Goal: Find specific page/section: Find specific page/section

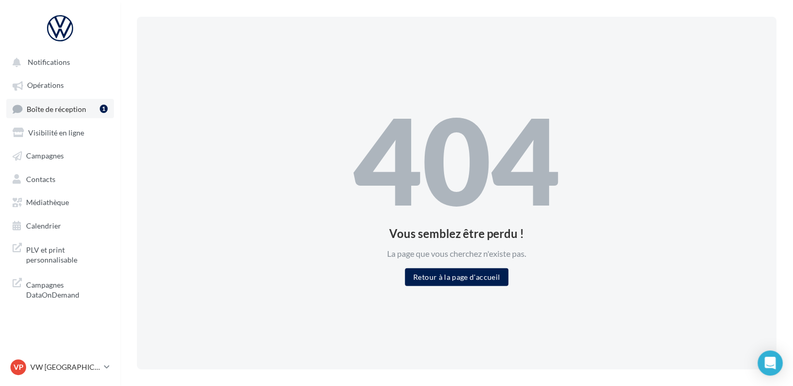
click at [90, 114] on link "Boîte de réception 1" at bounding box center [60, 108] width 108 height 19
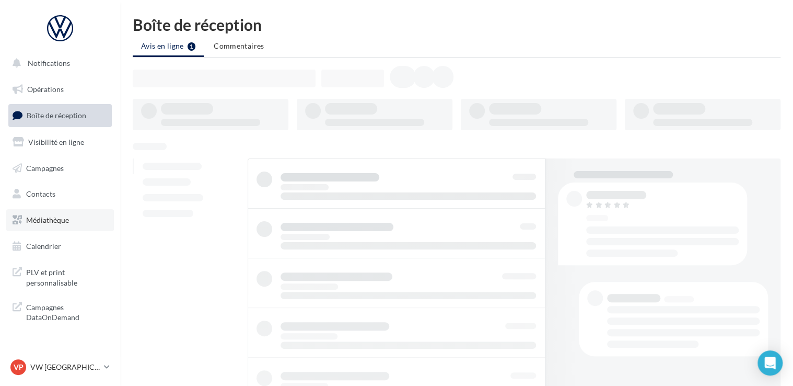
click at [59, 218] on span "Médiathèque" at bounding box center [47, 219] width 43 height 9
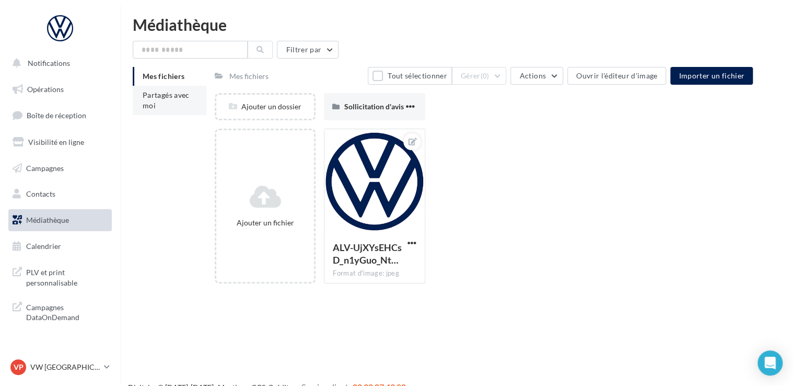
click at [159, 100] on li "Partagés avec moi" at bounding box center [170, 100] width 74 height 29
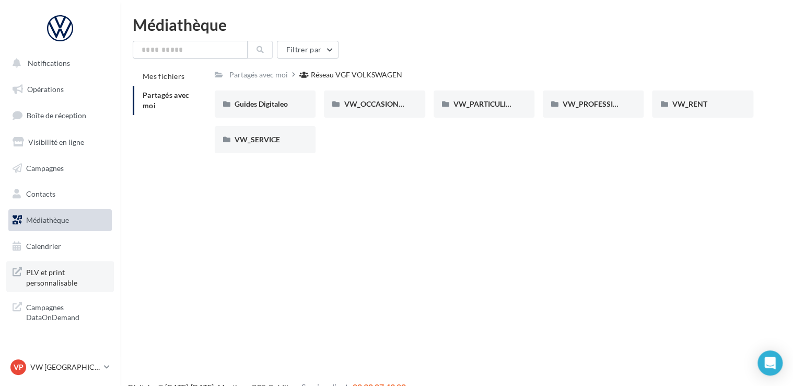
click at [63, 273] on span "PLV et print personnalisable" at bounding box center [66, 276] width 81 height 22
